Goal: Use online tool/utility: Use online tool/utility

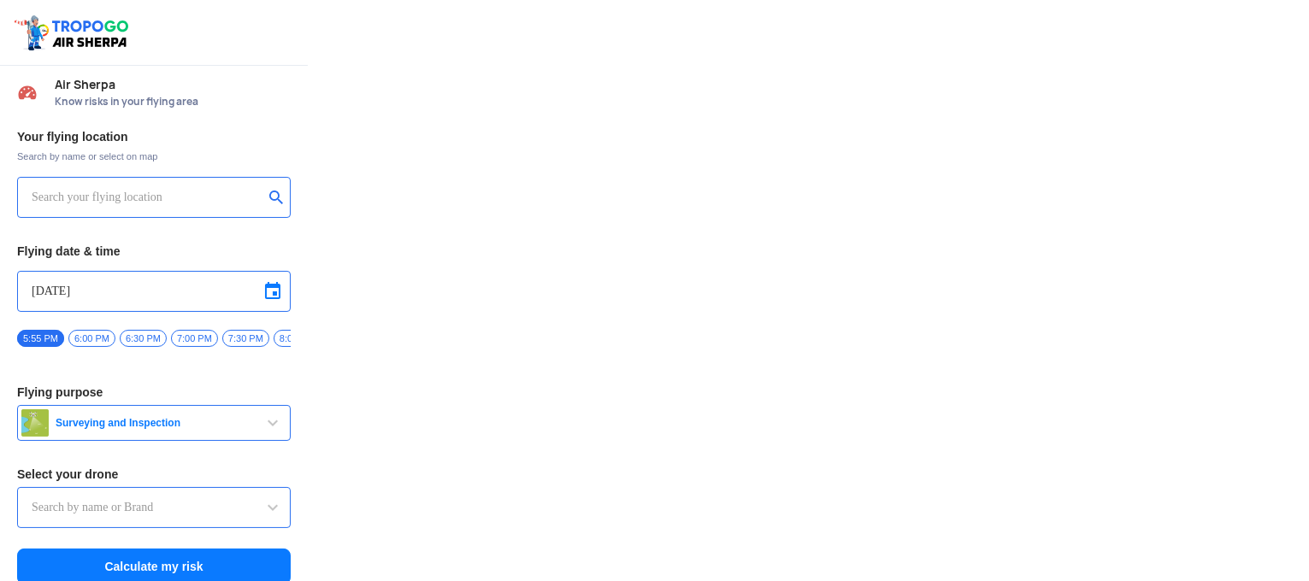
type input "DJI Mini2"
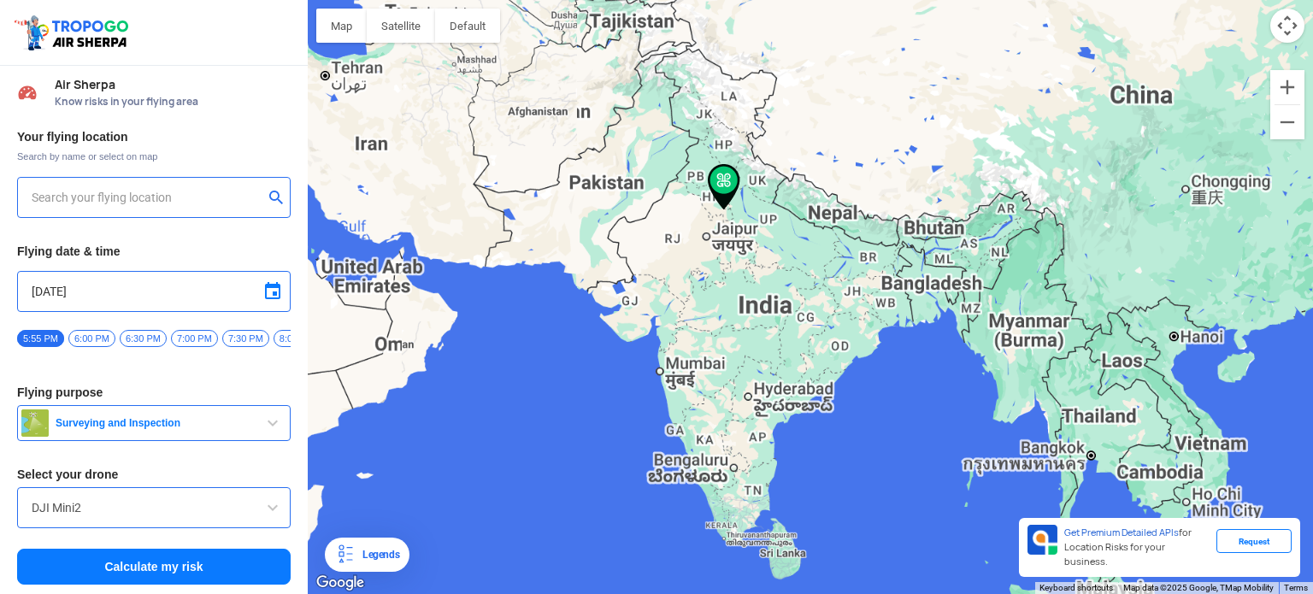
type input "[STREET_ADDRESS]"
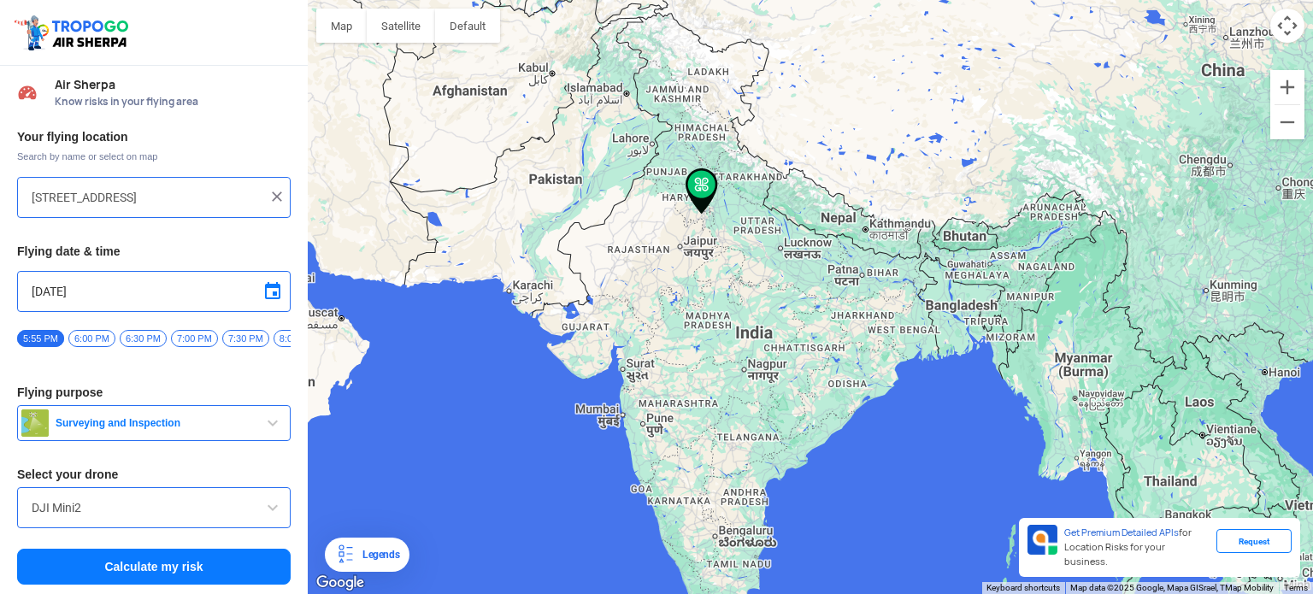
click at [267, 433] on span "button" at bounding box center [272, 423] width 21 height 21
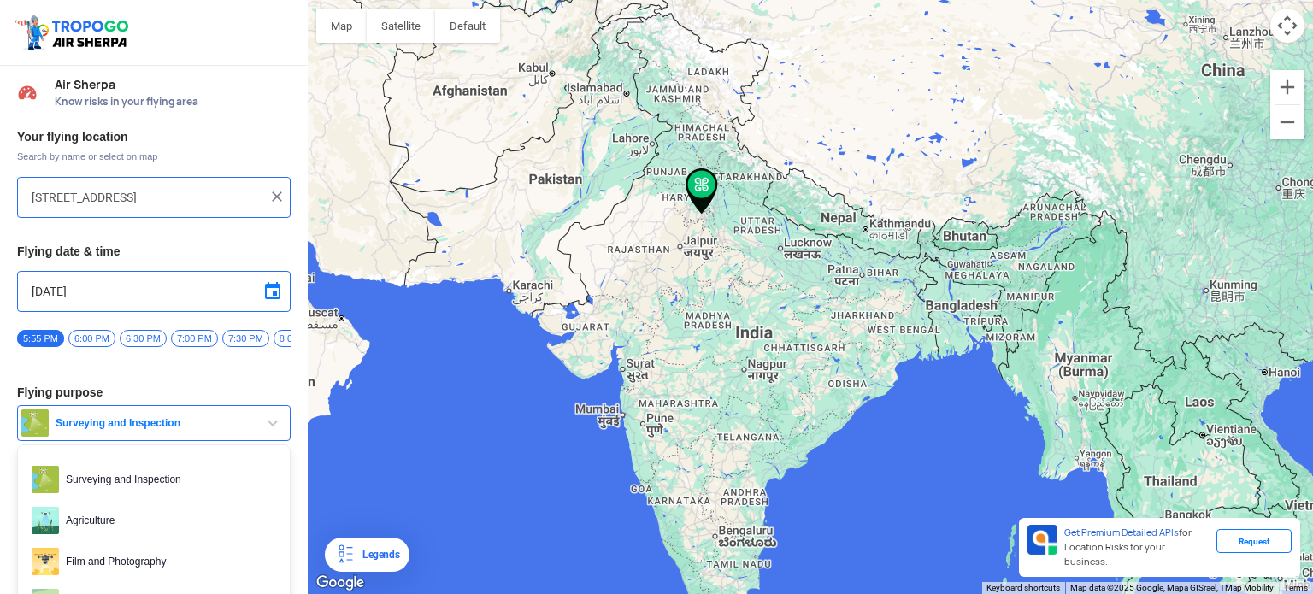
click at [267, 433] on span "button" at bounding box center [272, 423] width 21 height 21
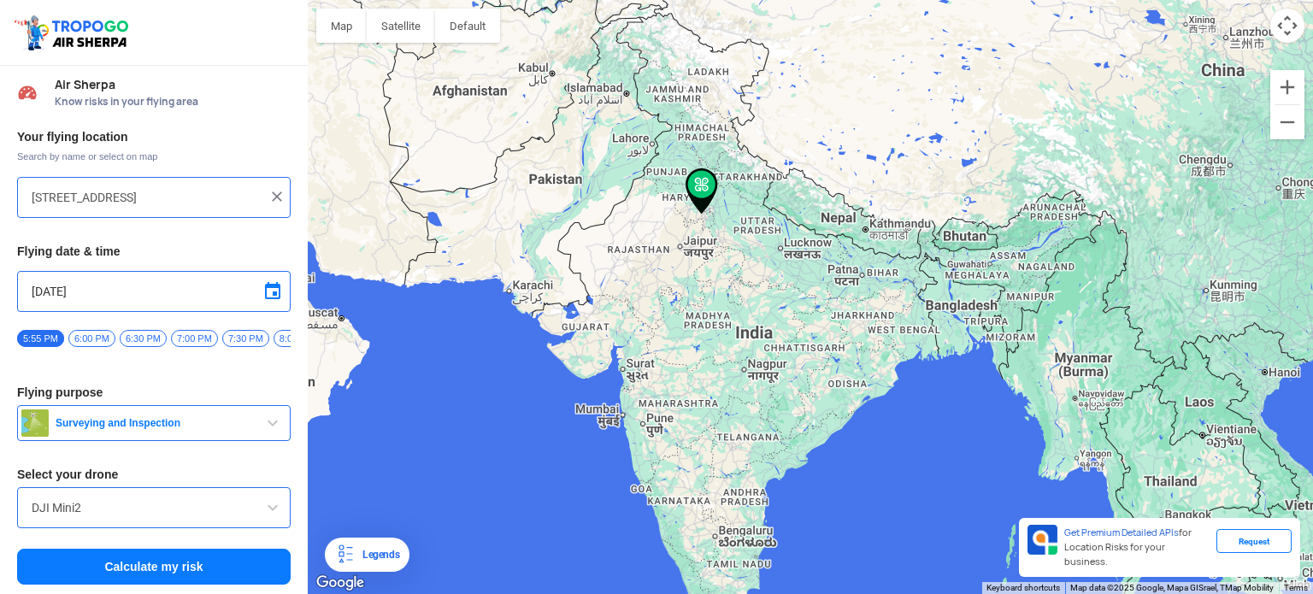
click at [267, 433] on span "button" at bounding box center [272, 423] width 21 height 21
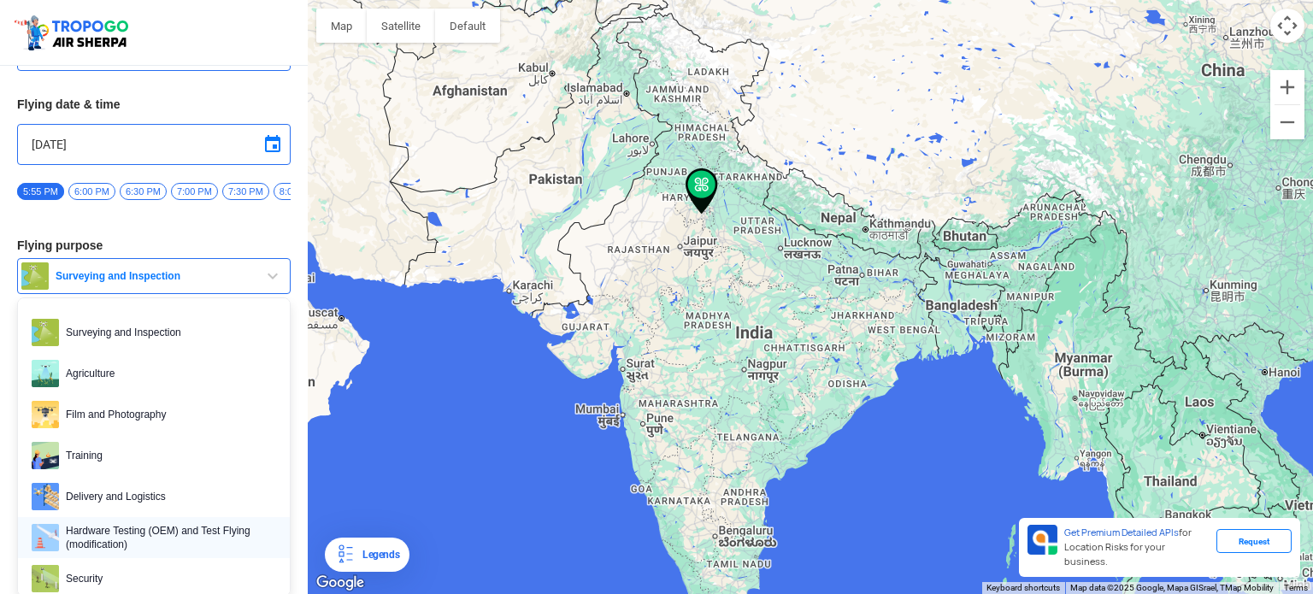
click at [179, 529] on link "Hardware Testing (OEM) and Test Flying (modification)" at bounding box center [154, 537] width 272 height 41
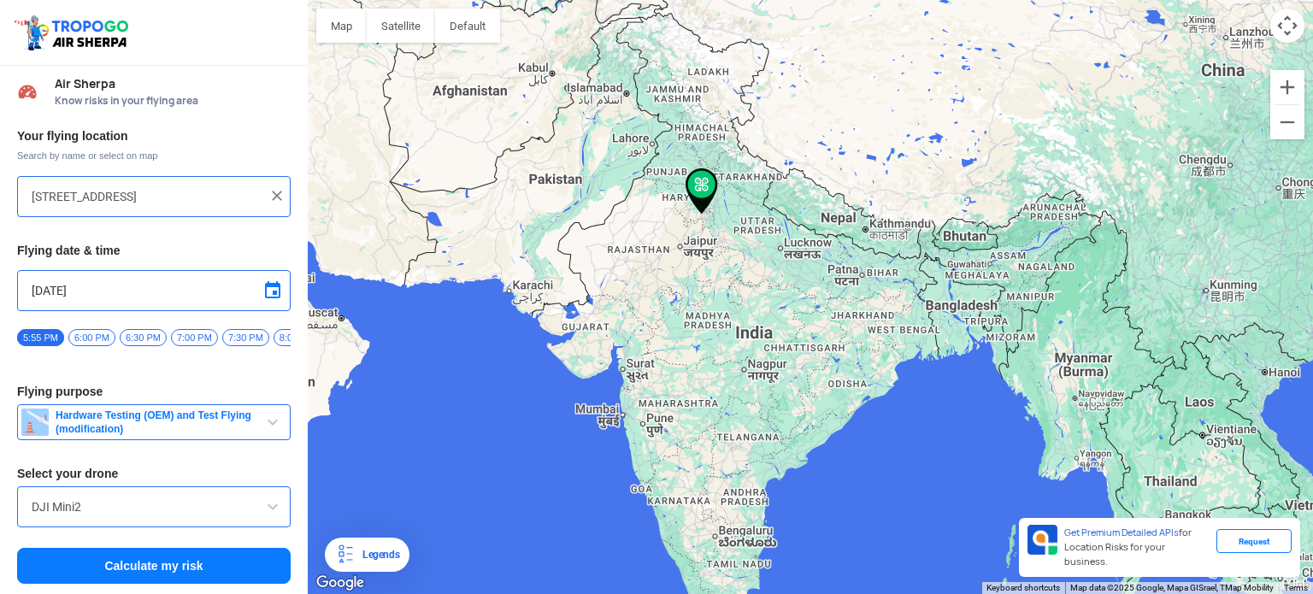
click at [277, 507] on span at bounding box center [272, 507] width 21 height 21
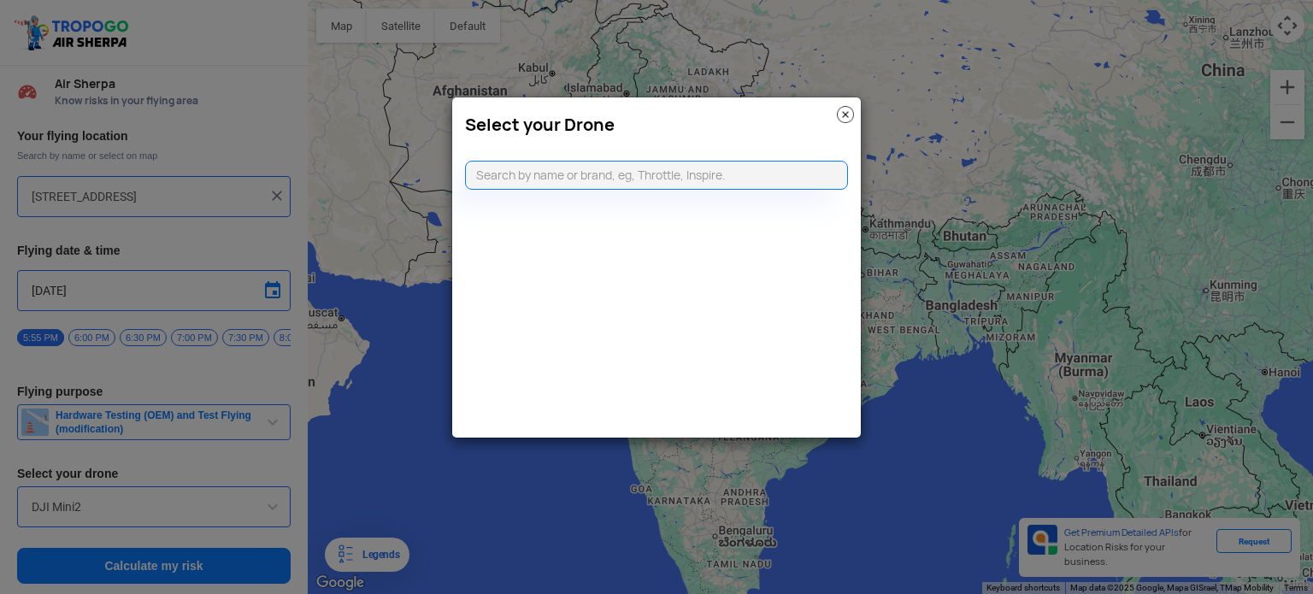
click at [847, 111] on img at bounding box center [845, 114] width 17 height 17
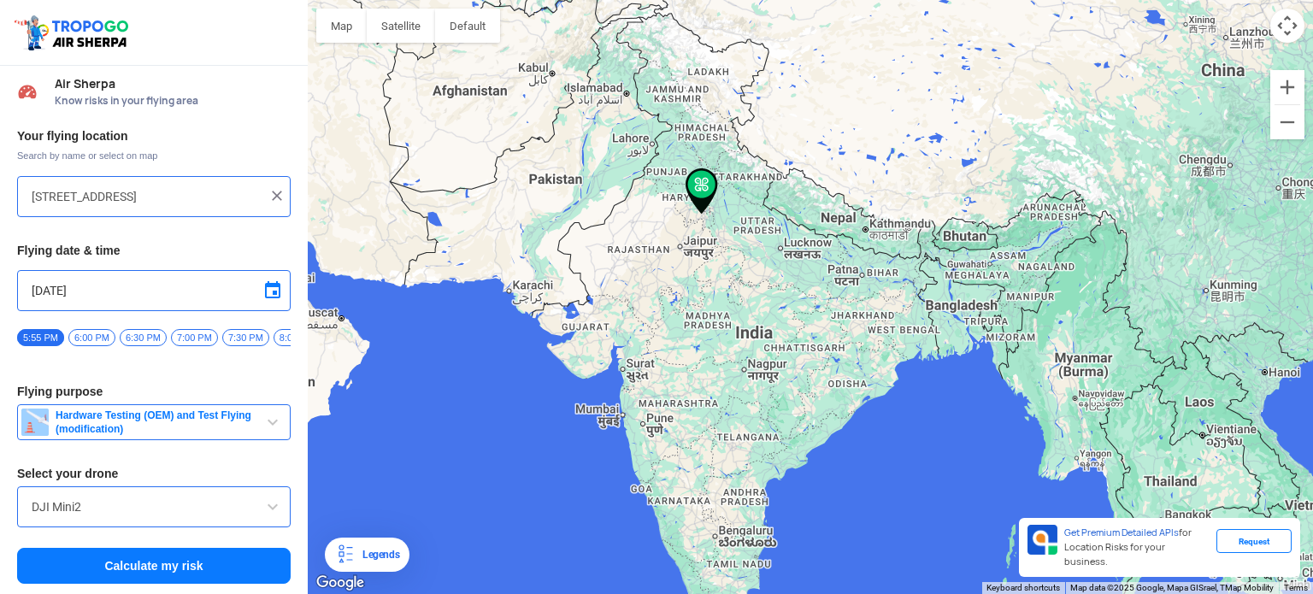
click at [267, 504] on span at bounding box center [272, 507] width 21 height 21
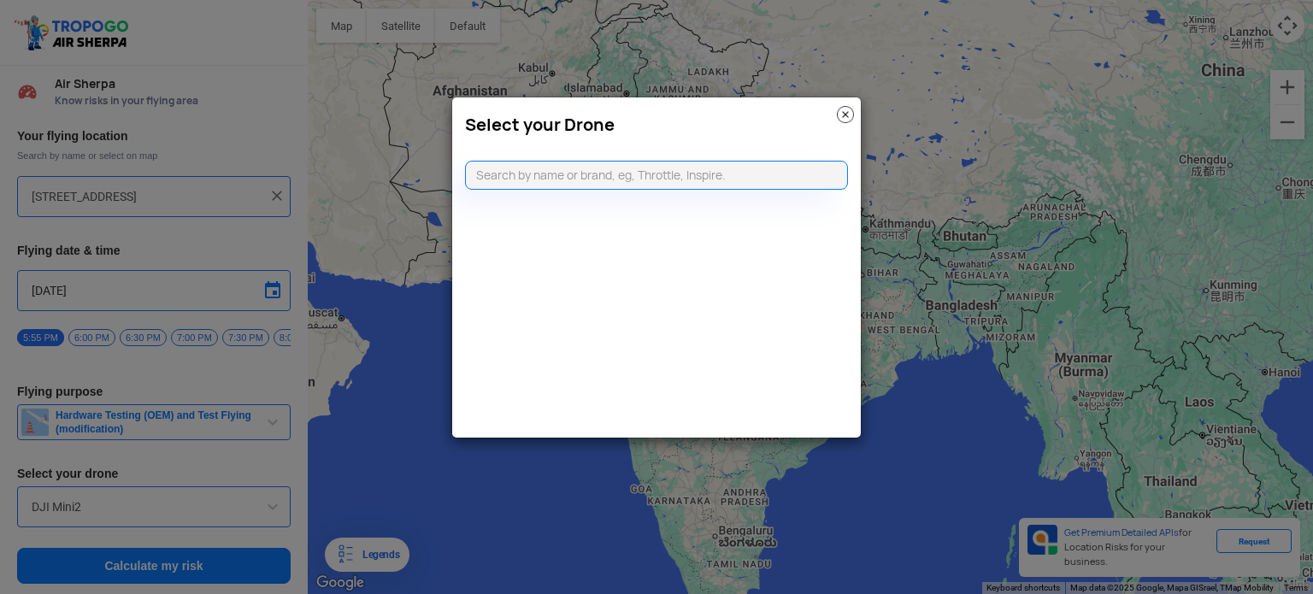
click at [212, 570] on modal-container "Select your Drone" at bounding box center [656, 297] width 1313 height 594
click at [846, 115] on img at bounding box center [845, 114] width 17 height 17
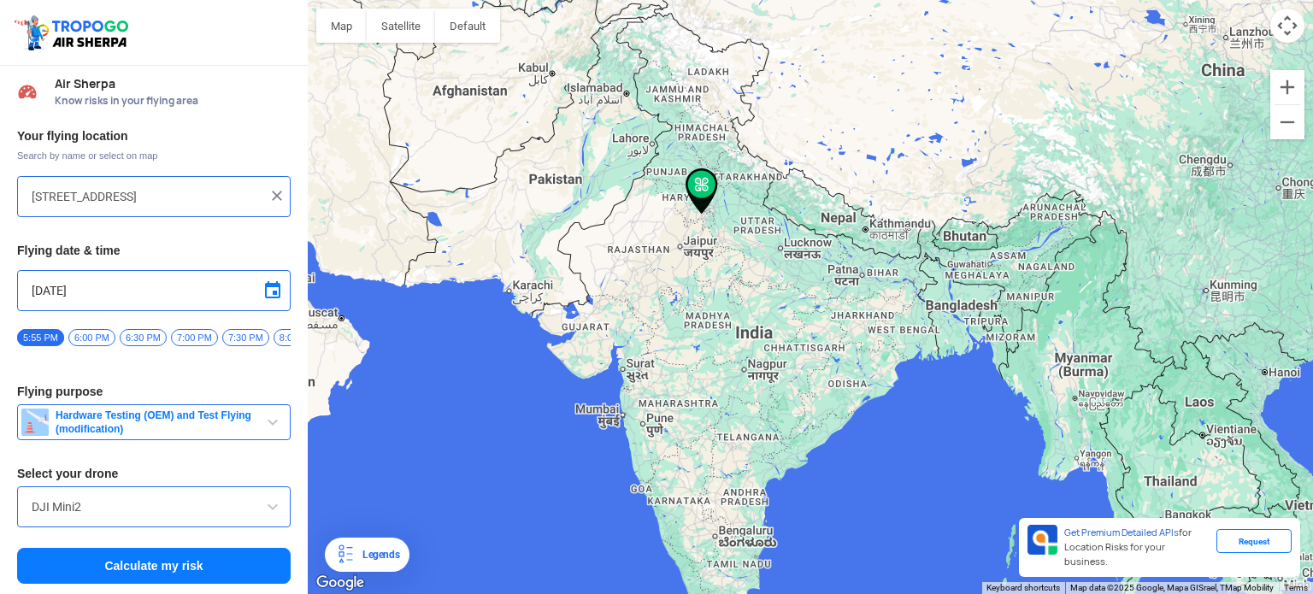
click at [142, 565] on button "Calculate my risk" at bounding box center [154, 566] width 274 height 36
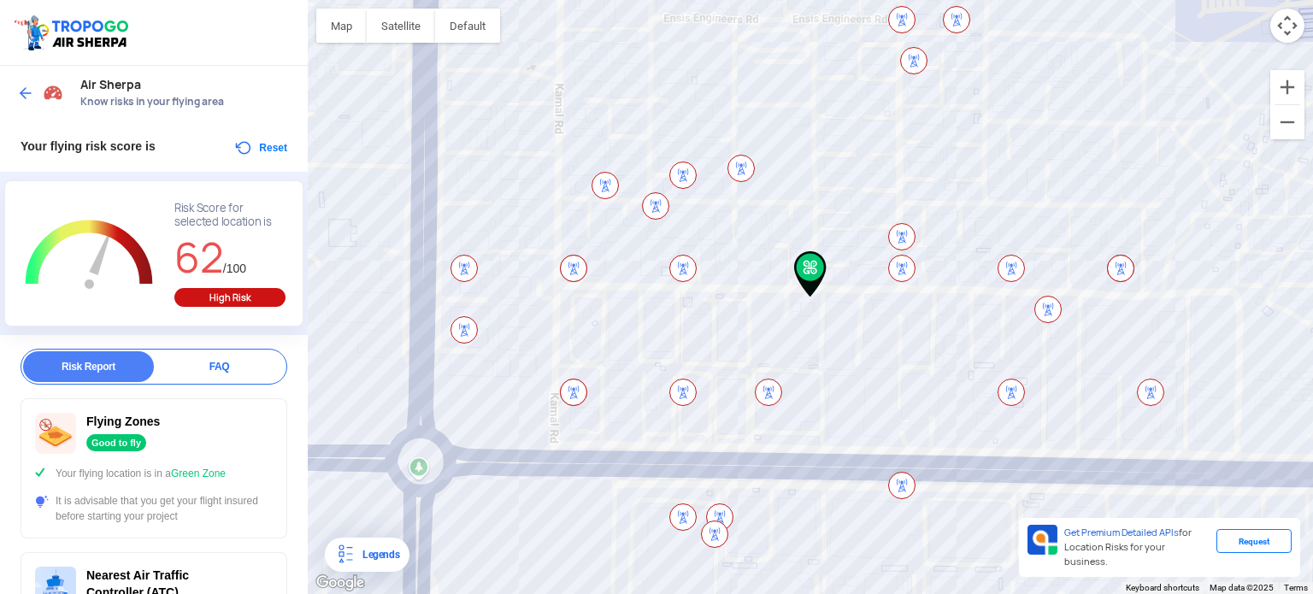
click at [246, 44] on div at bounding box center [154, 33] width 308 height 66
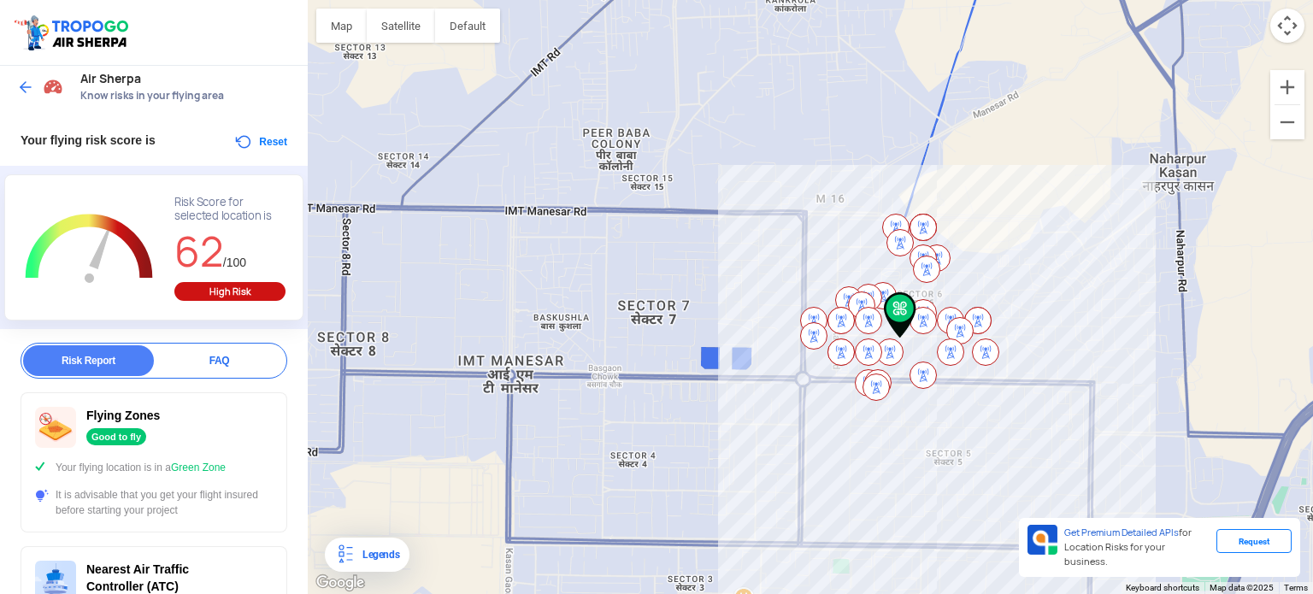
click at [648, 189] on div at bounding box center [810, 297] width 1005 height 594
click at [871, 386] on img at bounding box center [876, 387] width 27 height 27
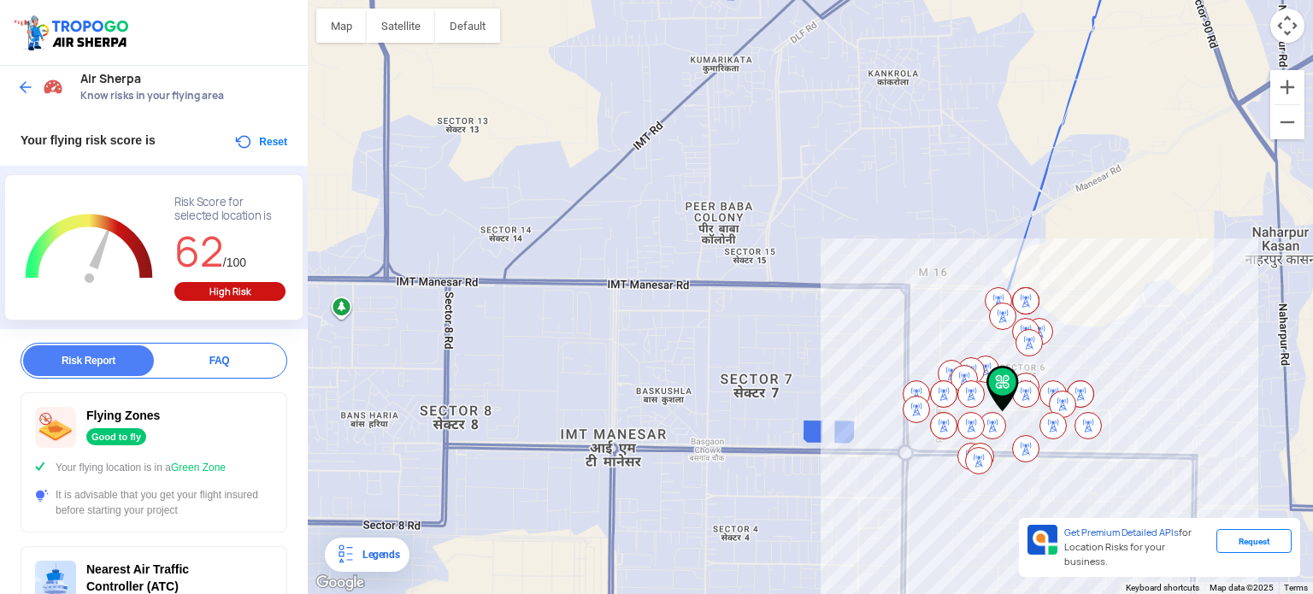
drag, startPoint x: 584, startPoint y: 367, endPoint x: 689, endPoint y: 439, distance: 127.8
click at [689, 439] on div at bounding box center [810, 297] width 1005 height 594
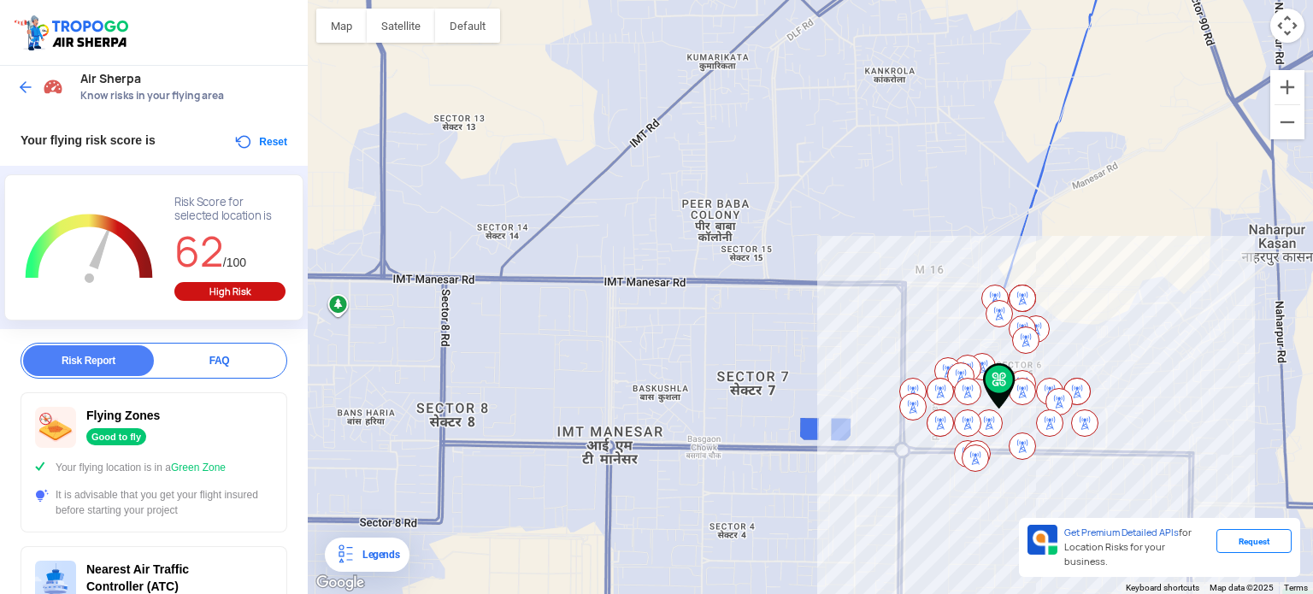
click at [740, 254] on div at bounding box center [810, 297] width 1005 height 594
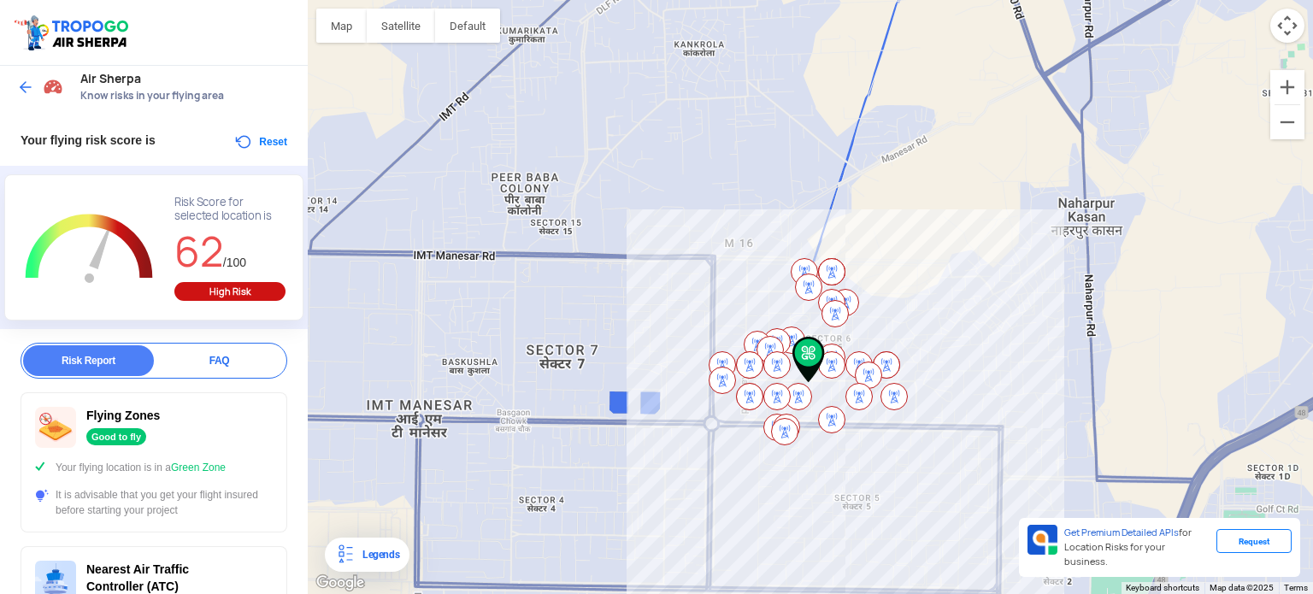
drag, startPoint x: 933, startPoint y: 134, endPoint x: 734, endPoint y: 113, distance: 199.5
click at [734, 113] on div at bounding box center [810, 297] width 1005 height 594
click at [242, 141] on button "Reset" at bounding box center [260, 142] width 54 height 21
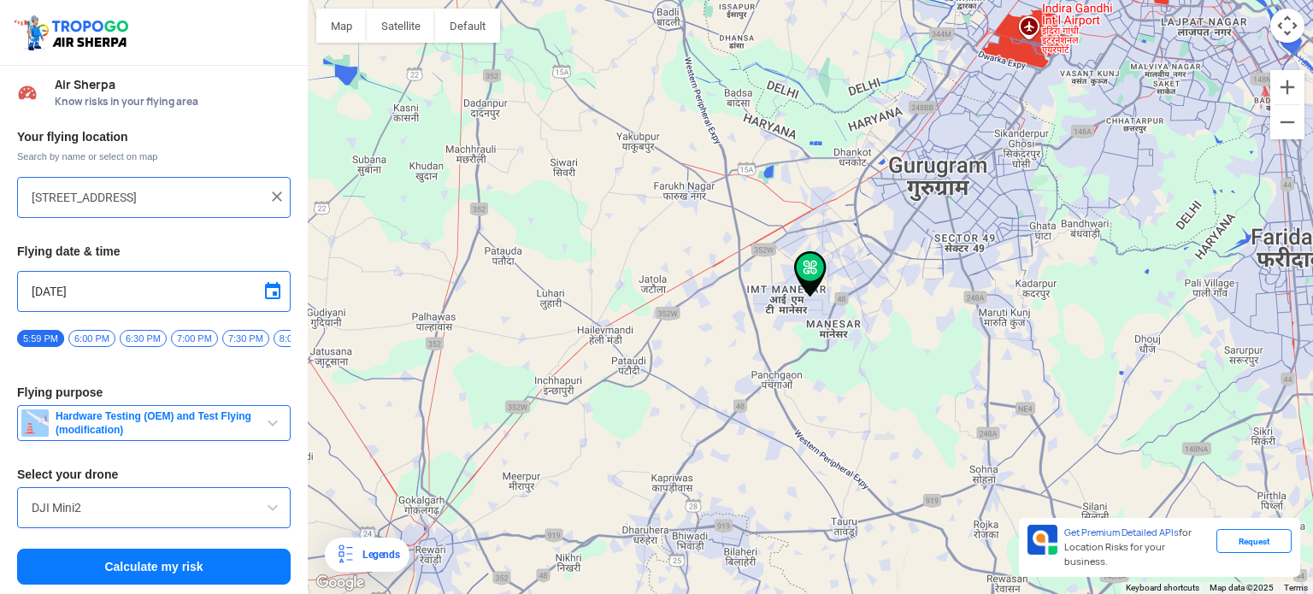
click at [205, 198] on input "[STREET_ADDRESS]" at bounding box center [148, 197] width 232 height 21
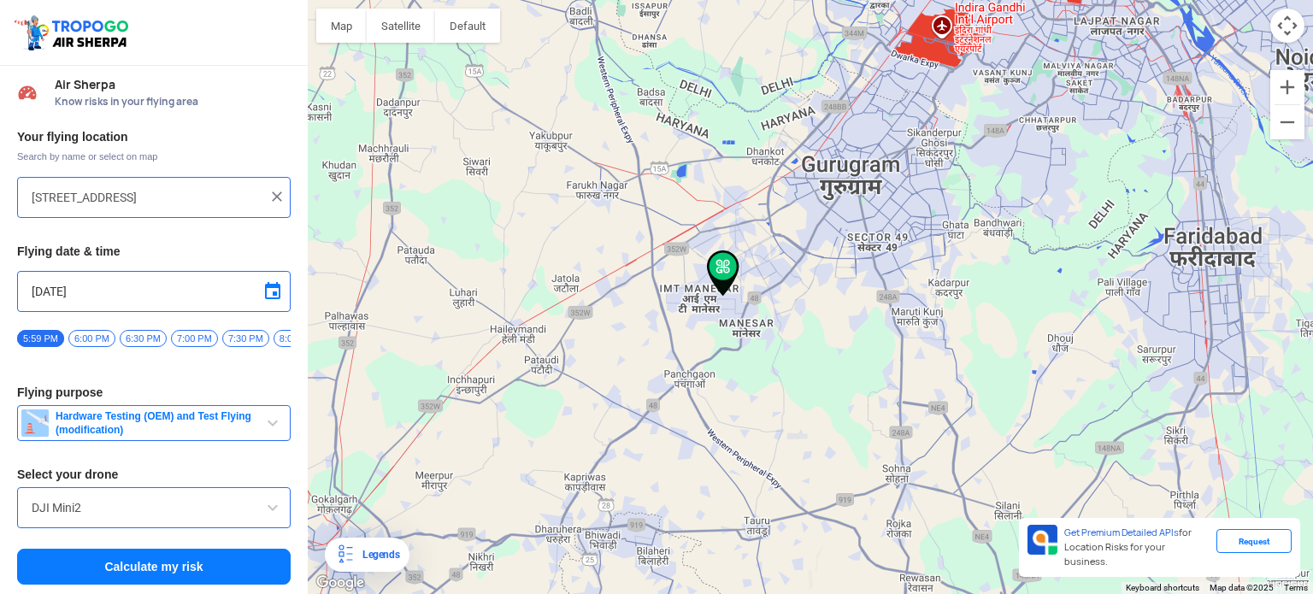
drag, startPoint x: 944, startPoint y: 273, endPoint x: 852, endPoint y: 270, distance: 92.4
click at [852, 270] on div at bounding box center [810, 297] width 1005 height 594
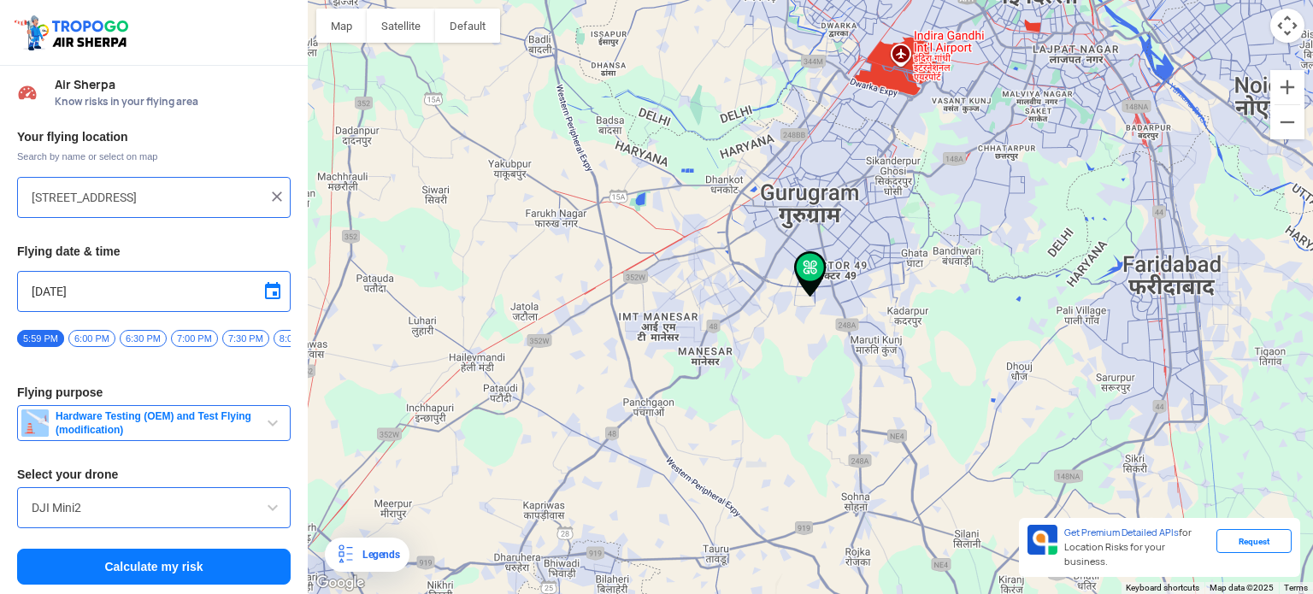
click at [916, 261] on div at bounding box center [810, 297] width 1005 height 594
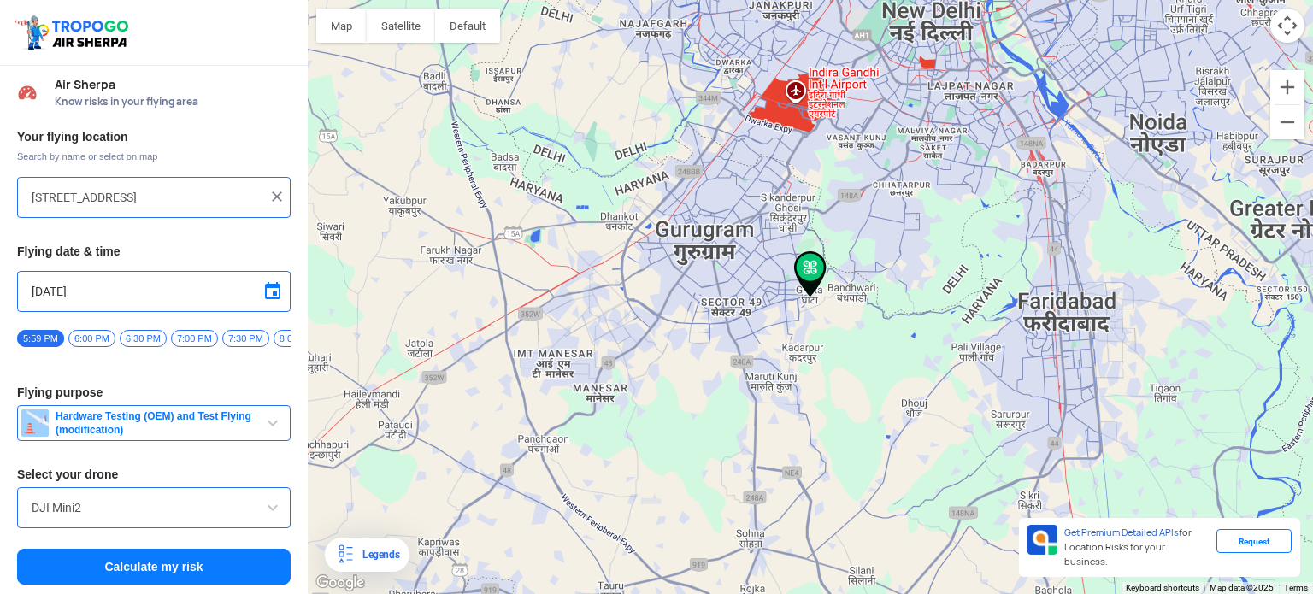
click at [735, 309] on div at bounding box center [810, 297] width 1005 height 594
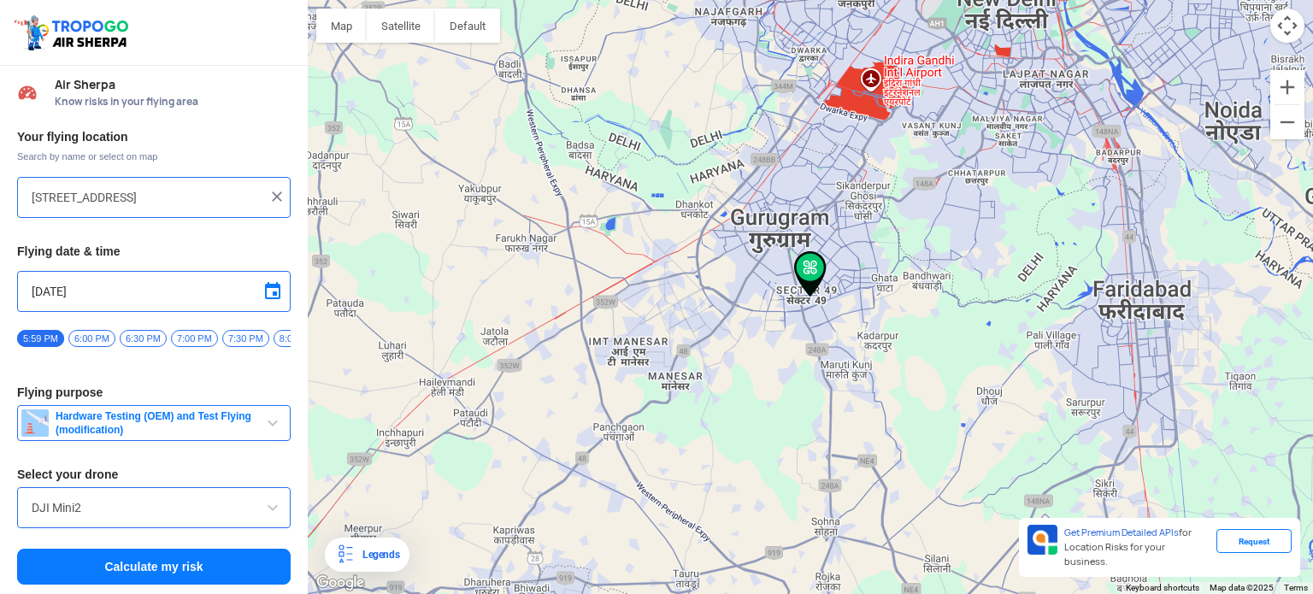
click at [666, 336] on div at bounding box center [810, 297] width 1005 height 594
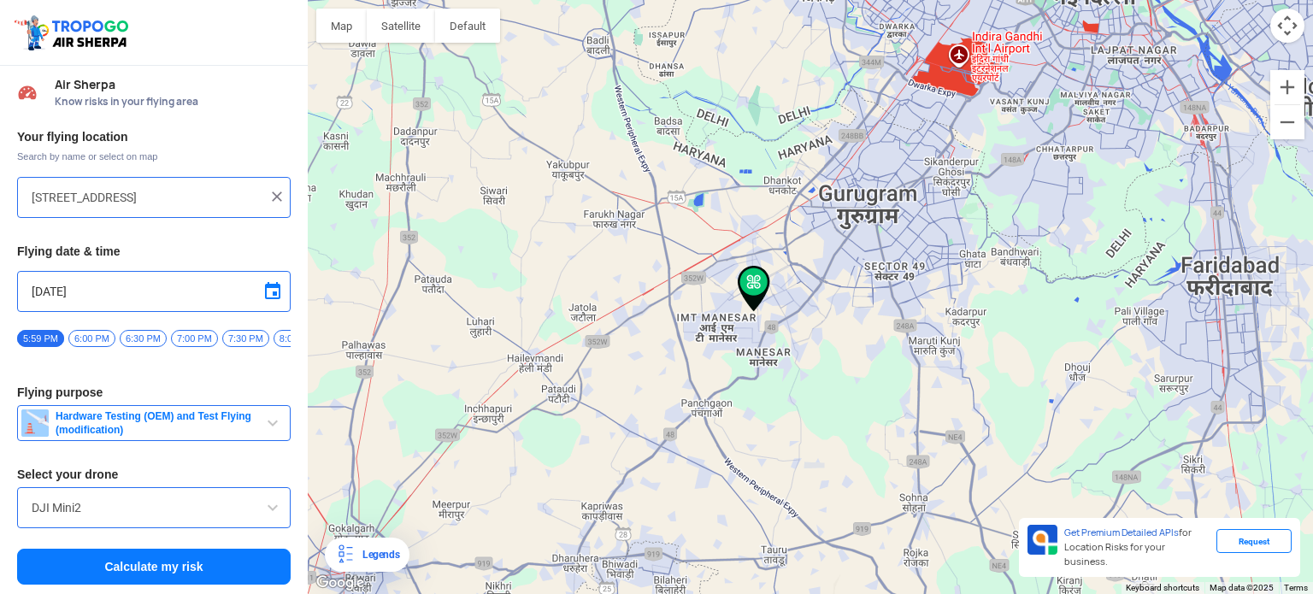
type input "[STREET_ADDRESS]"
click at [666, 336] on div at bounding box center [810, 297] width 1005 height 594
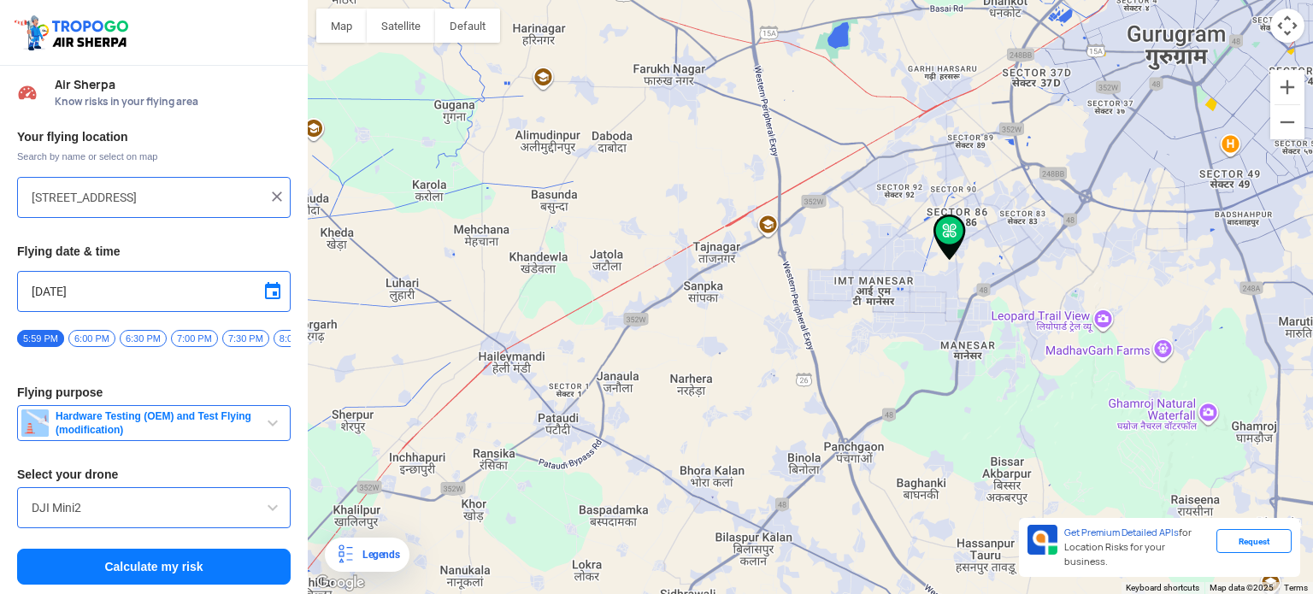
click at [277, 199] on img at bounding box center [276, 196] width 17 height 17
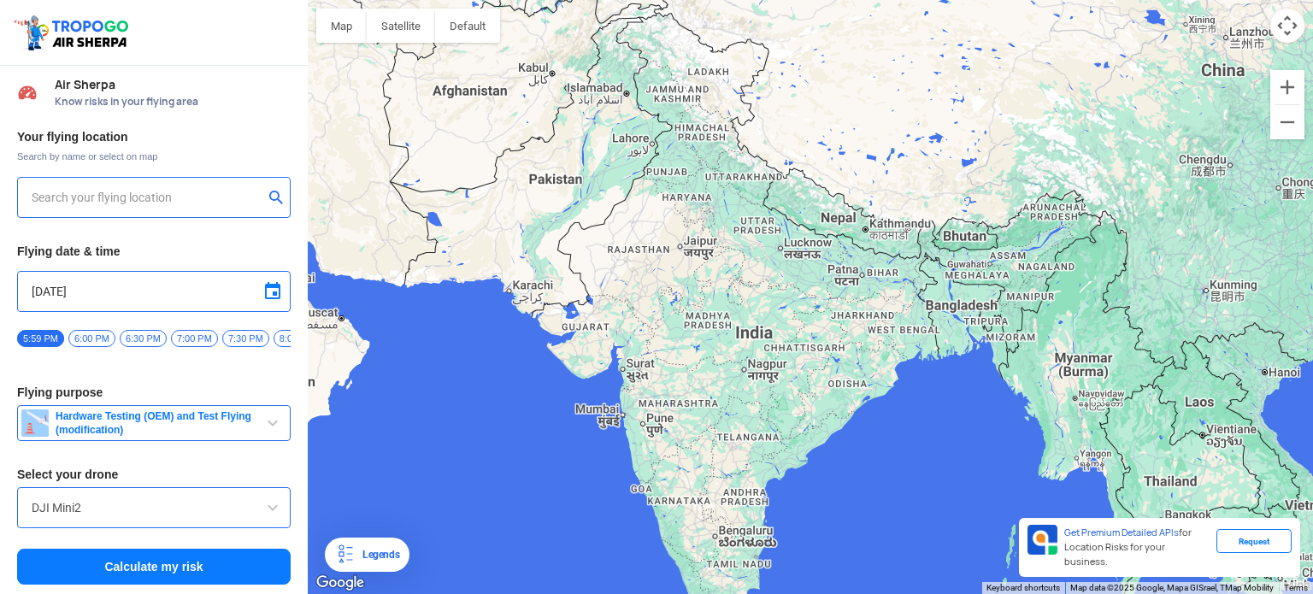
click at [272, 194] on button "submit" at bounding box center [279, 199] width 21 height 17
click at [267, 427] on span "button" at bounding box center [272, 423] width 21 height 21
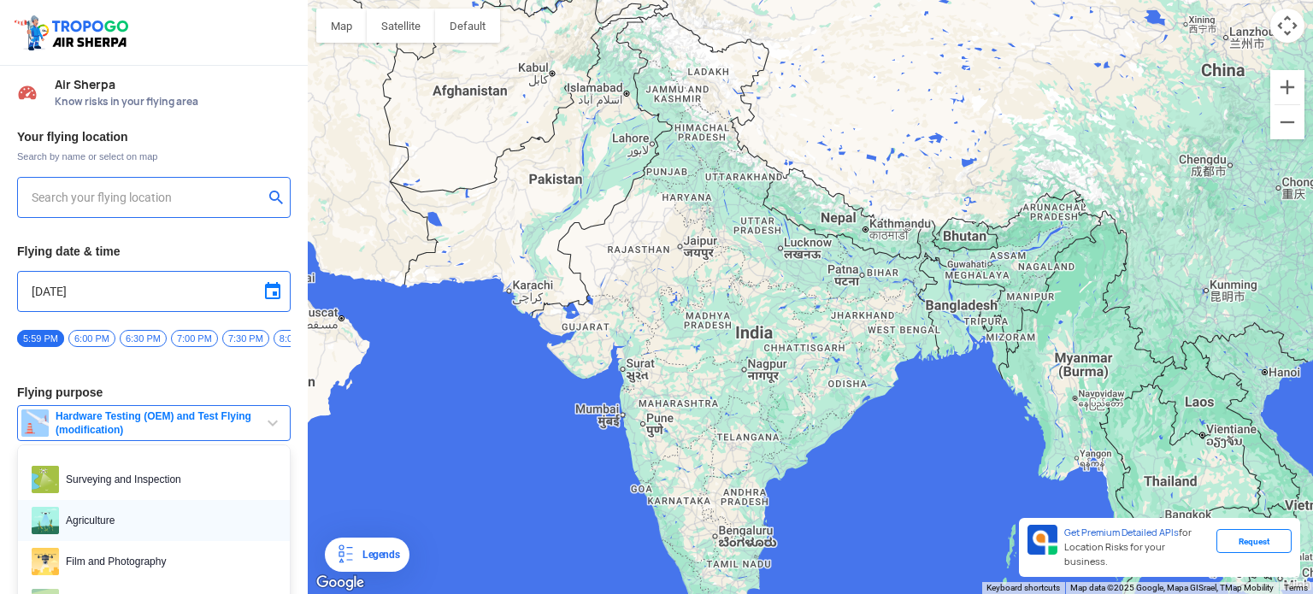
click at [97, 525] on span "Agriculture" at bounding box center [167, 520] width 217 height 27
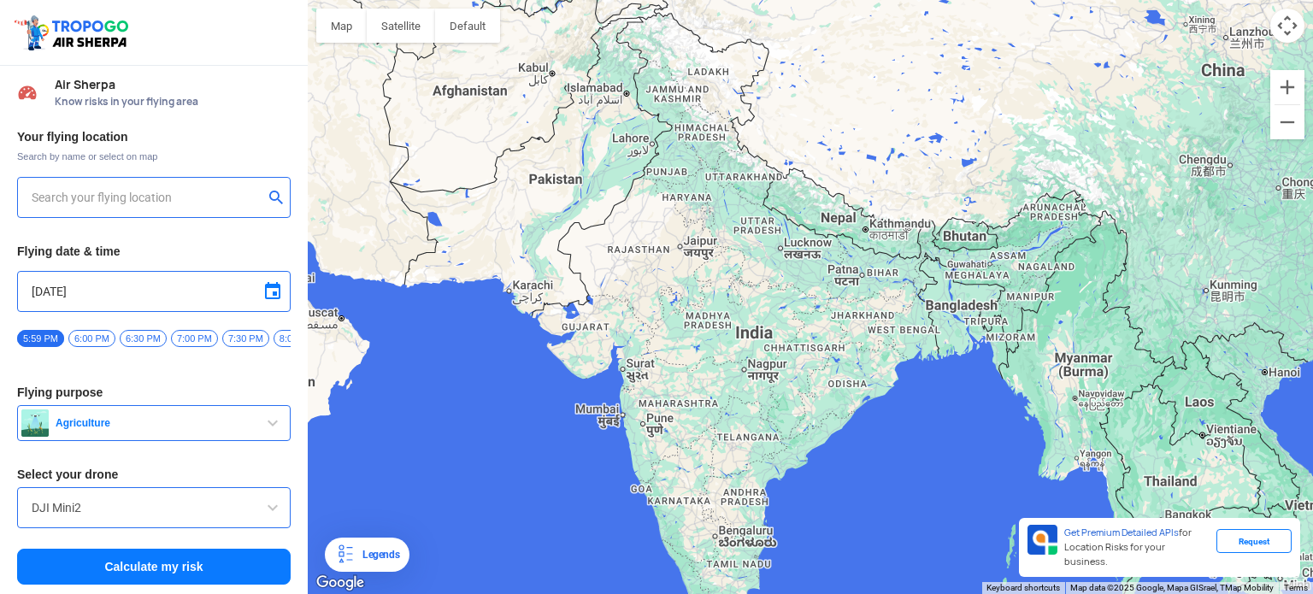
click at [212, 282] on input "[DATE]" at bounding box center [154, 291] width 245 height 21
